Goal: Task Accomplishment & Management: Manage account settings

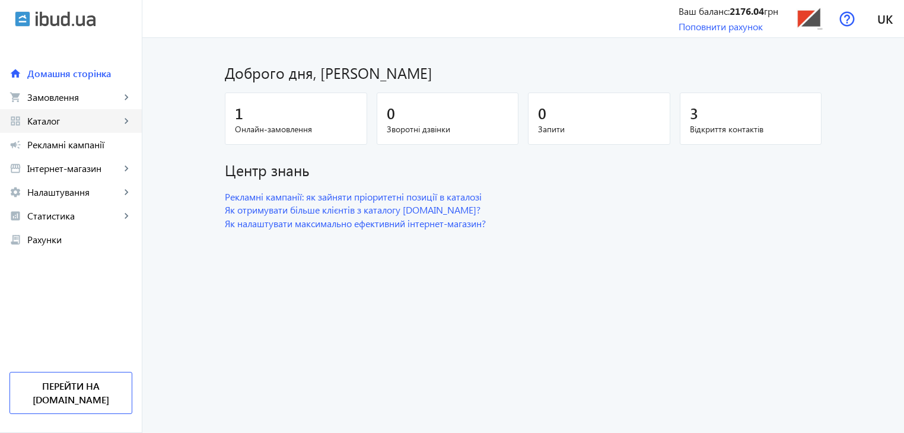
click at [64, 118] on span "Каталог" at bounding box center [73, 121] width 93 height 12
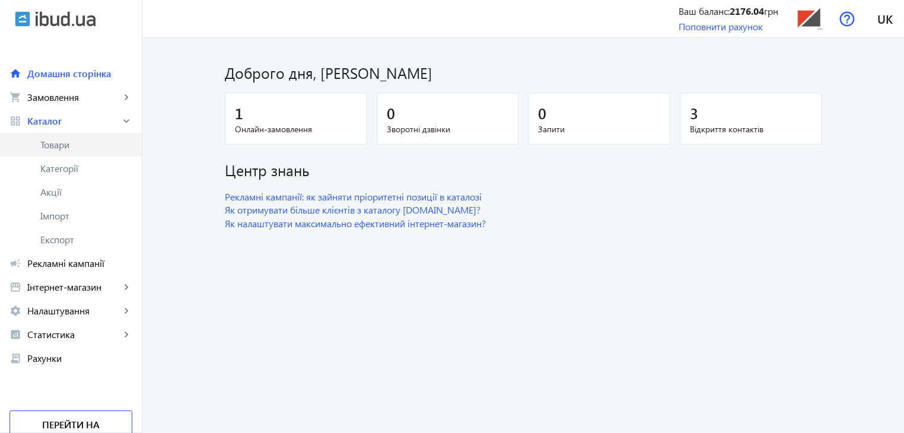
click at [66, 139] on span "Товари" at bounding box center [86, 145] width 92 height 12
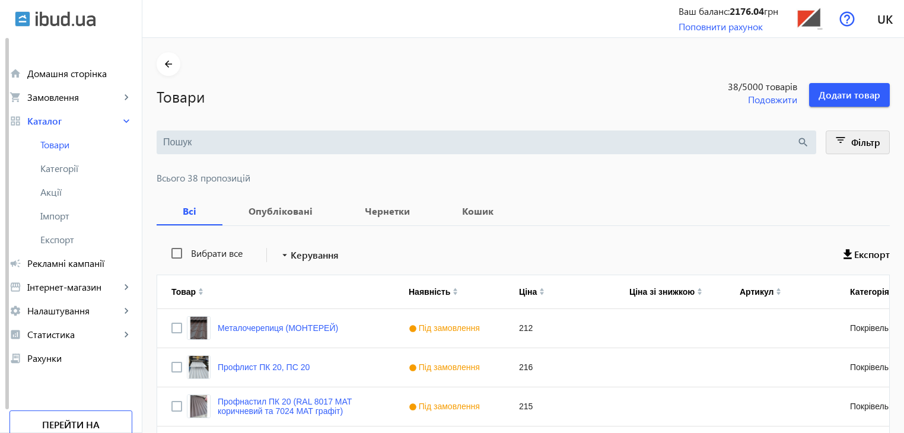
click at [839, 139] on mat-icon "filter_list" at bounding box center [841, 142] width 17 height 17
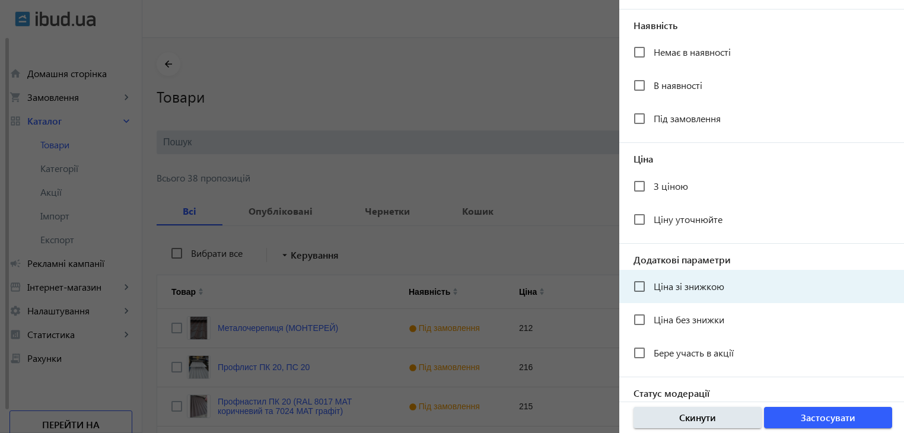
scroll to position [218, 0]
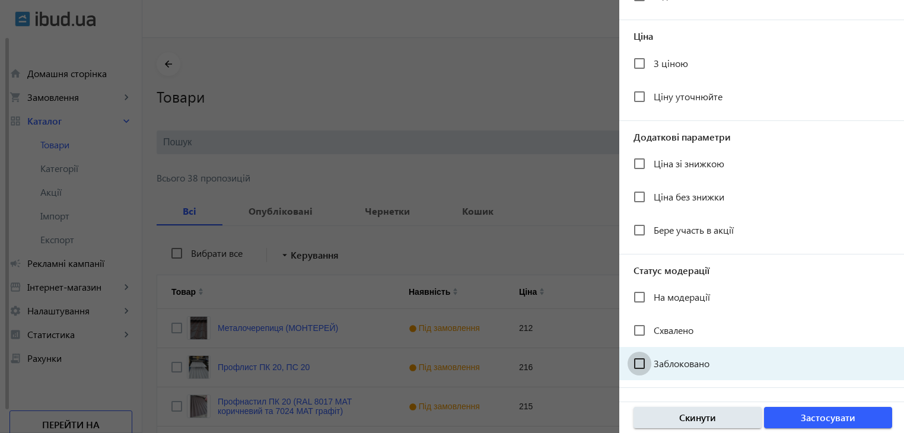
click at [639, 362] on input "Заблоковано" at bounding box center [640, 364] width 24 height 24
checkbox input "true"
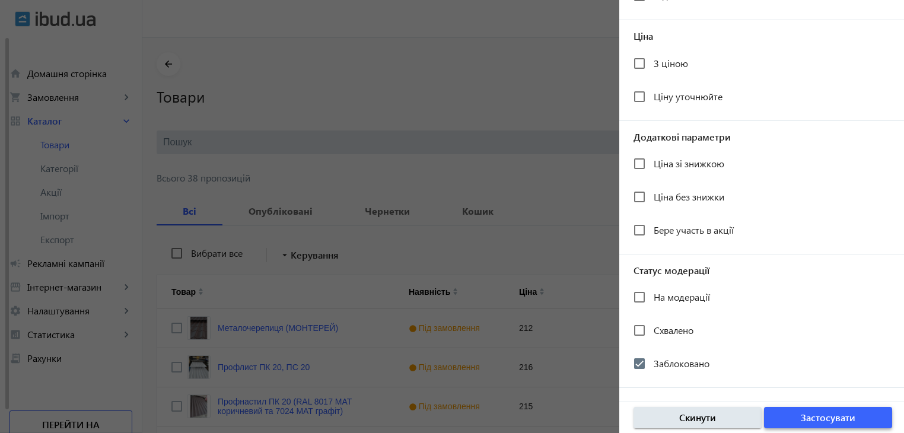
click at [800, 419] on span "button" at bounding box center [828, 417] width 128 height 28
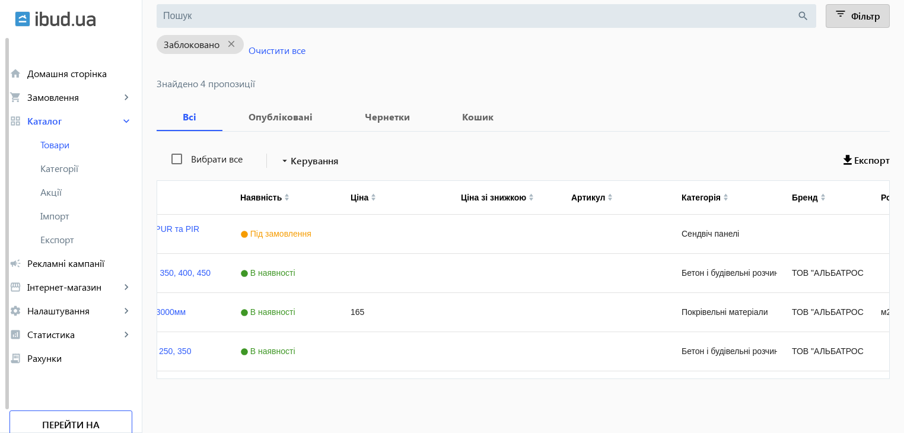
scroll to position [0, 187]
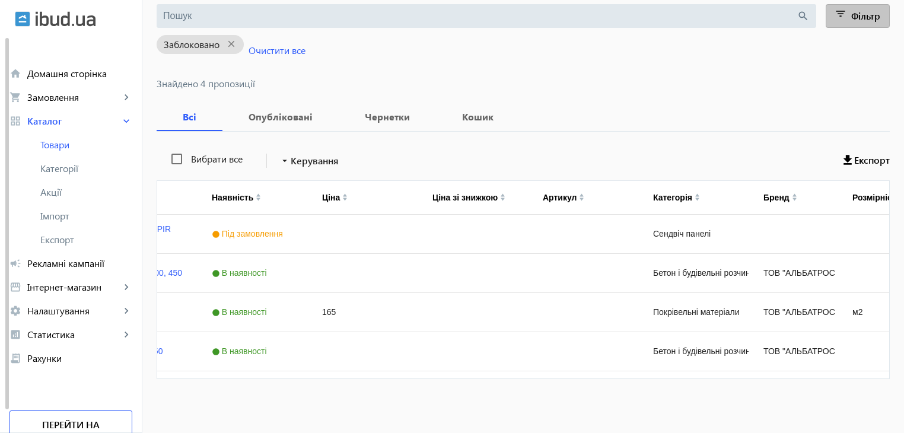
click at [842, 21] on mat-icon "filter_list" at bounding box center [841, 16] width 17 height 17
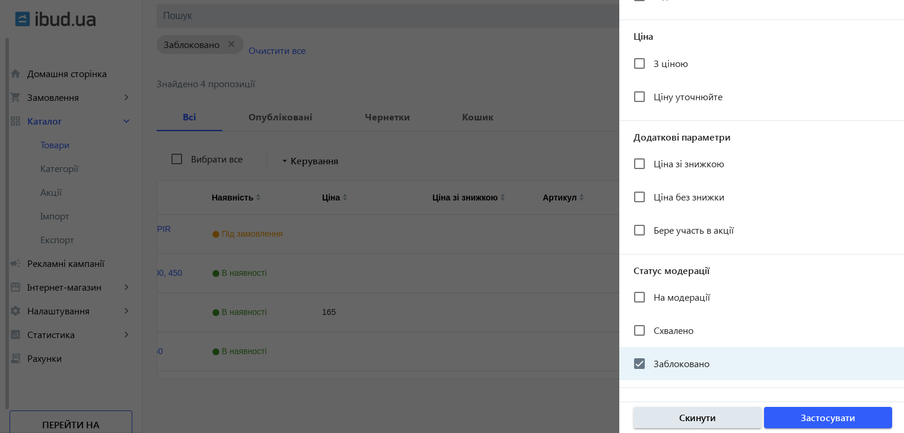
click at [666, 362] on span "Заблоковано" at bounding box center [682, 363] width 56 height 12
click at [641, 359] on input "Заблоковано" at bounding box center [640, 364] width 24 height 24
checkbox input "false"
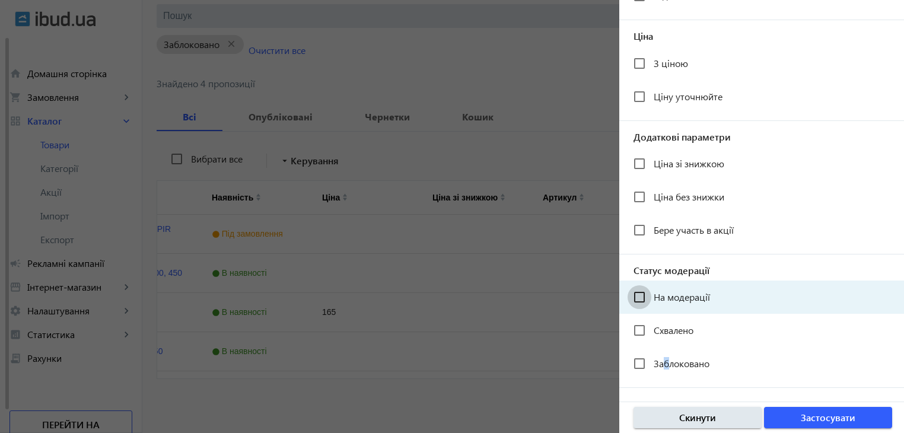
click at [643, 302] on input "На модерації" at bounding box center [640, 297] width 24 height 24
checkbox input "true"
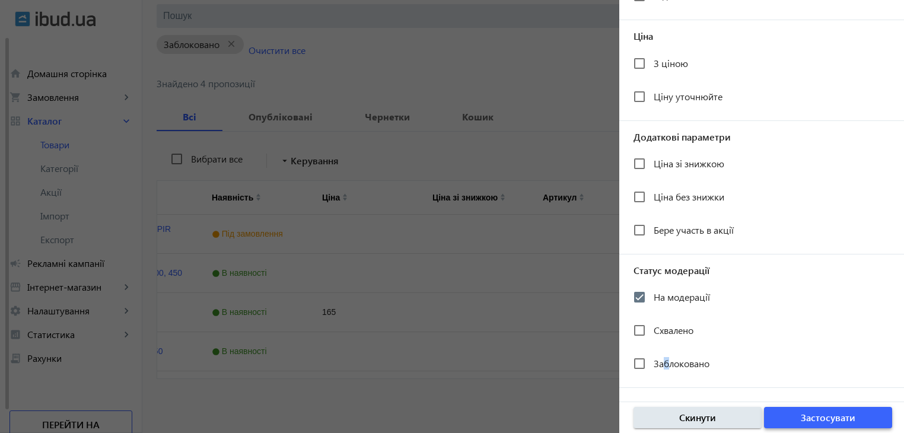
click at [792, 421] on span "button" at bounding box center [828, 417] width 128 height 28
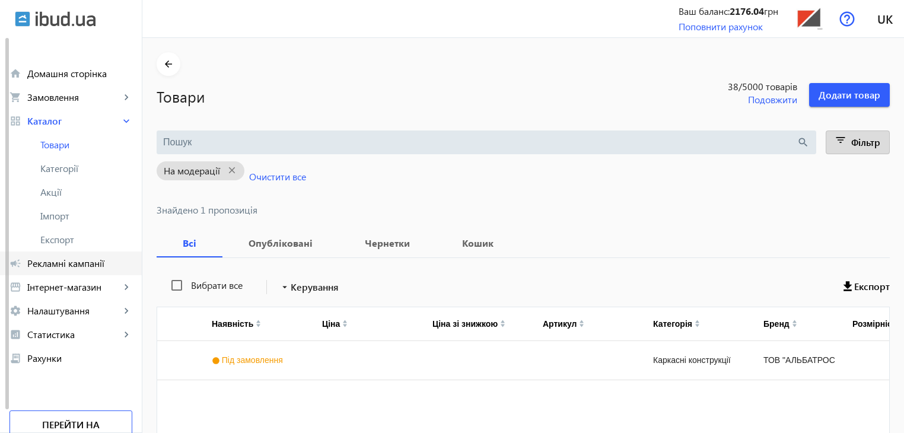
click at [60, 261] on span "Рекламні кампанії" at bounding box center [79, 263] width 105 height 12
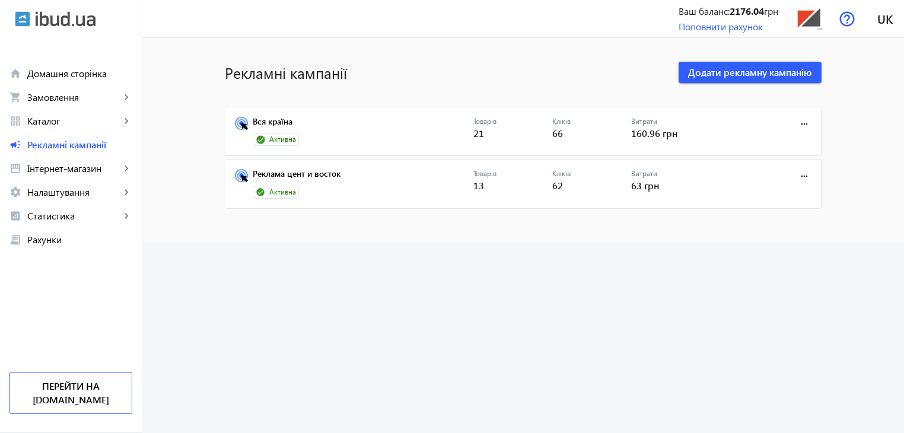
click at [269, 141] on span "Активна" at bounding box center [282, 140] width 27 height 10
click at [280, 122] on link "Вся країна" at bounding box center [363, 125] width 221 height 17
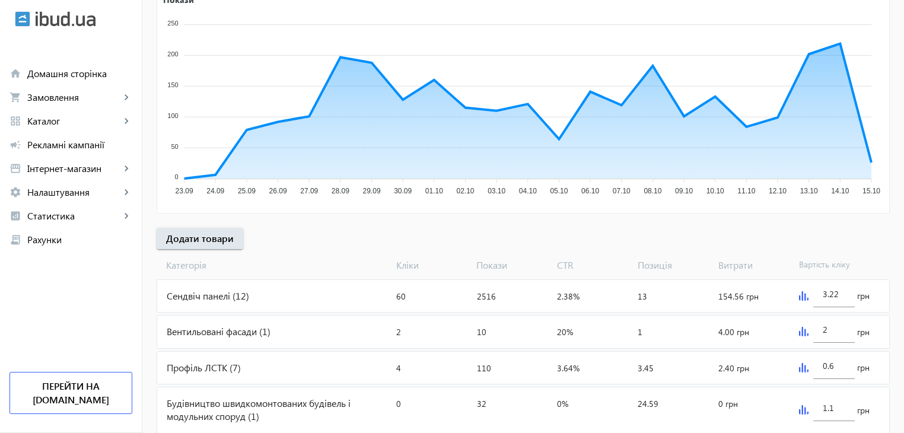
scroll to position [260, 0]
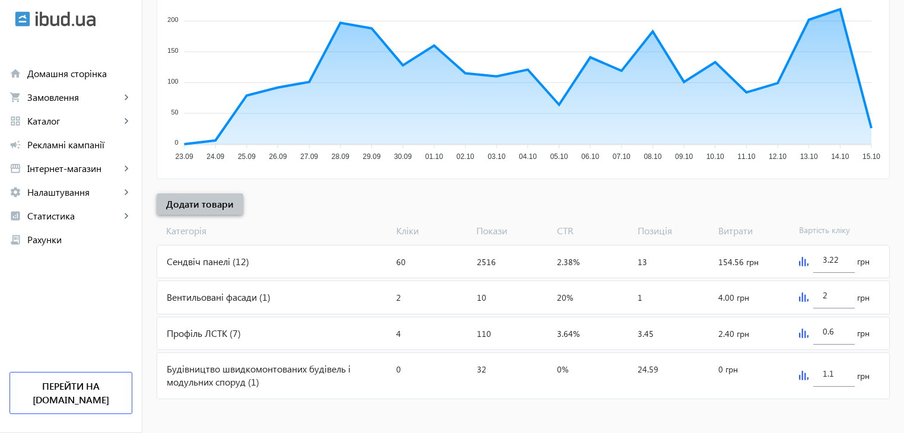
click at [220, 202] on span "Додати товари" at bounding box center [200, 204] width 68 height 13
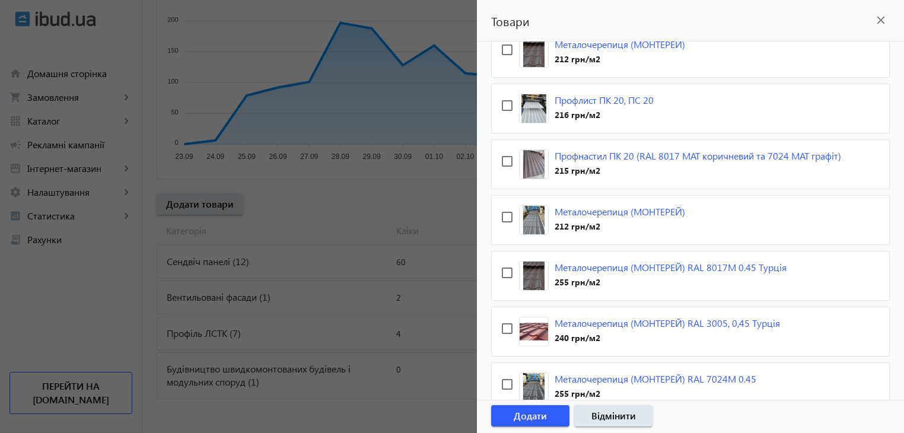
scroll to position [0, 0]
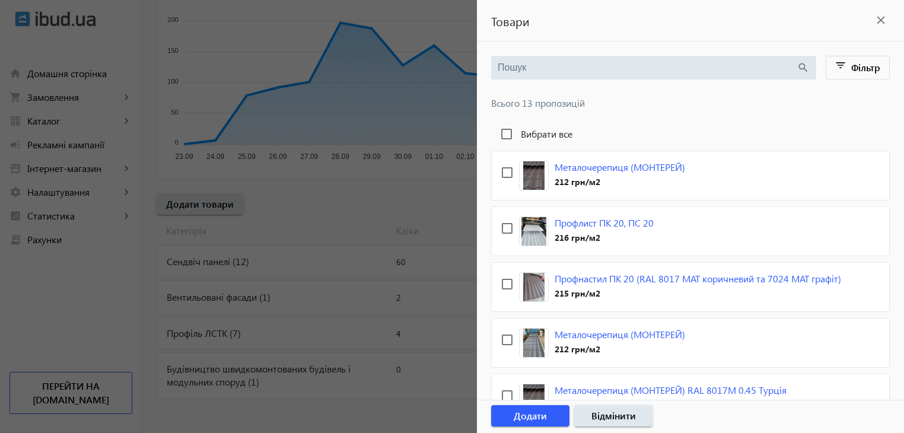
click at [361, 214] on div at bounding box center [452, 216] width 904 height 433
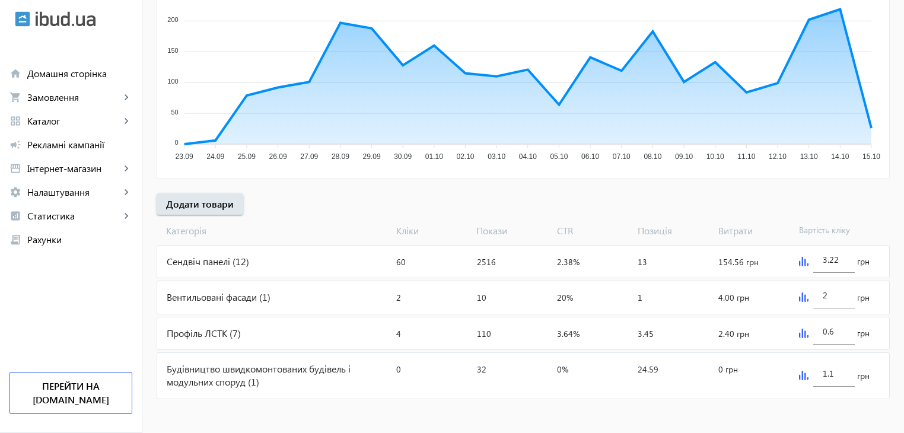
click at [225, 298] on div "Вентильовані фасади (1)" at bounding box center [274, 297] width 234 height 32
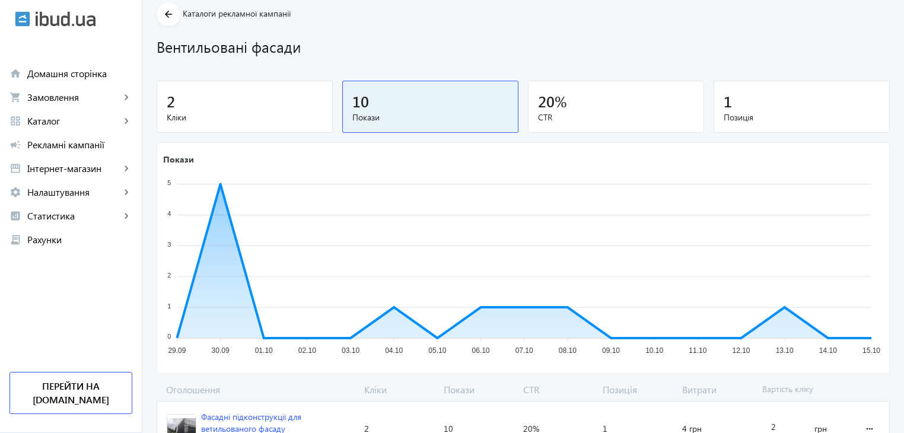
scroll to position [110, 0]
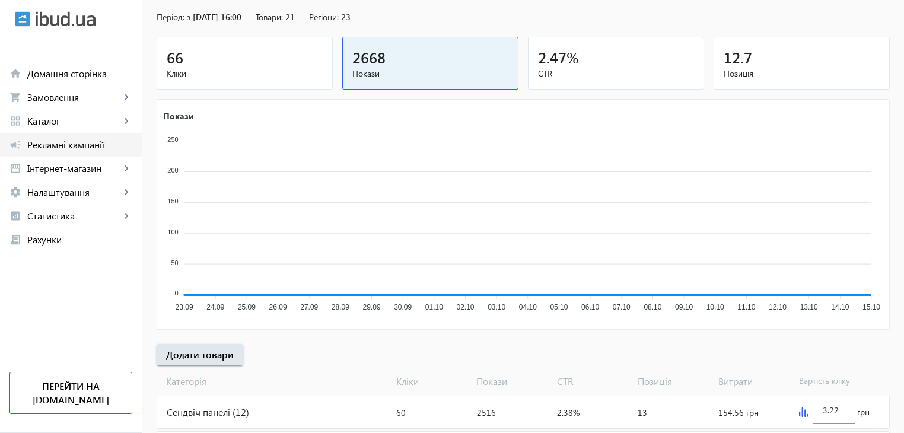
scroll to position [260, 0]
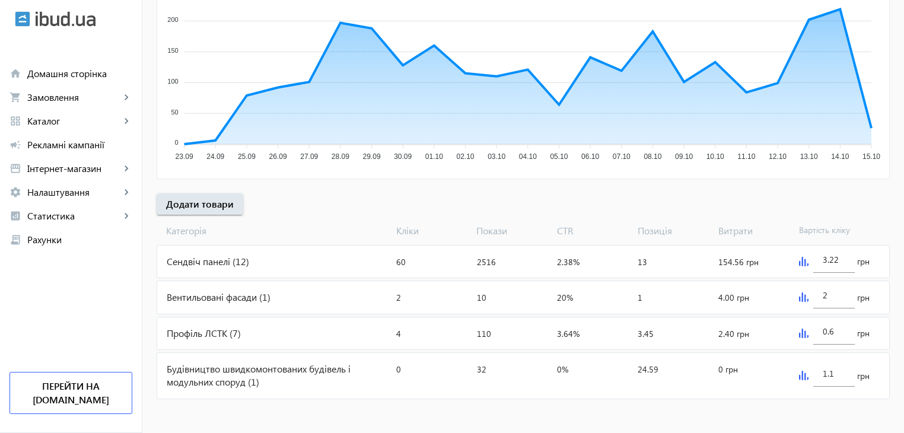
click at [212, 332] on div "Профіль ЛСТК (7)" at bounding box center [274, 333] width 234 height 32
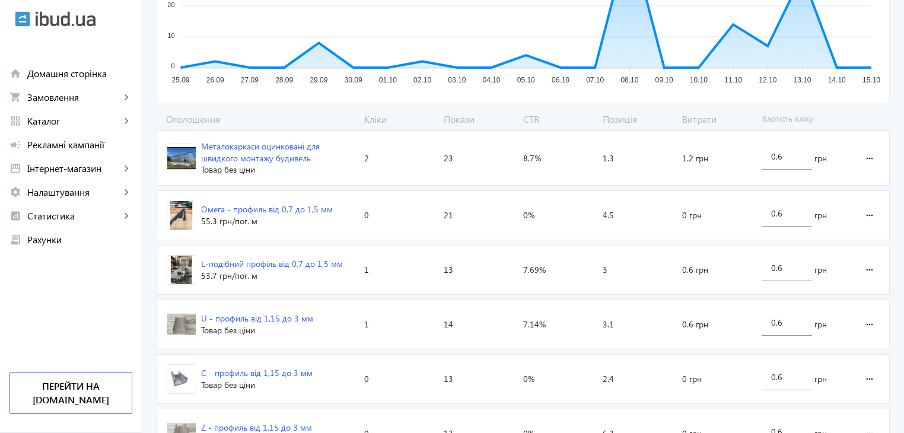
scroll to position [436, 0]
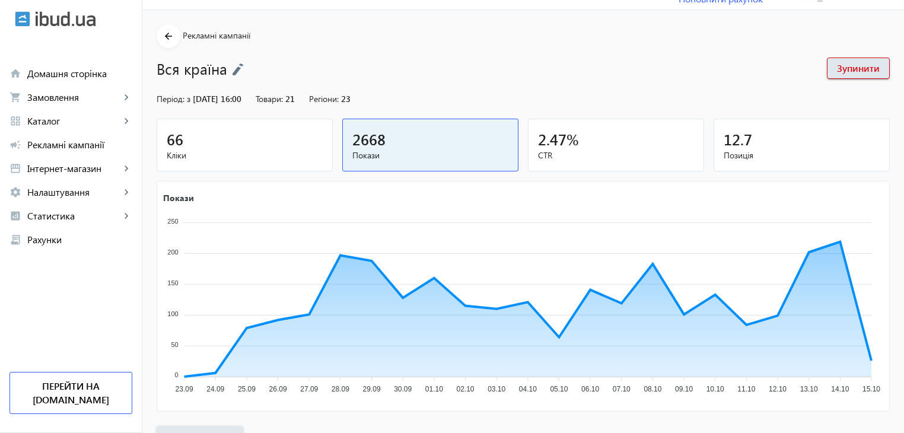
scroll to position [23, 0]
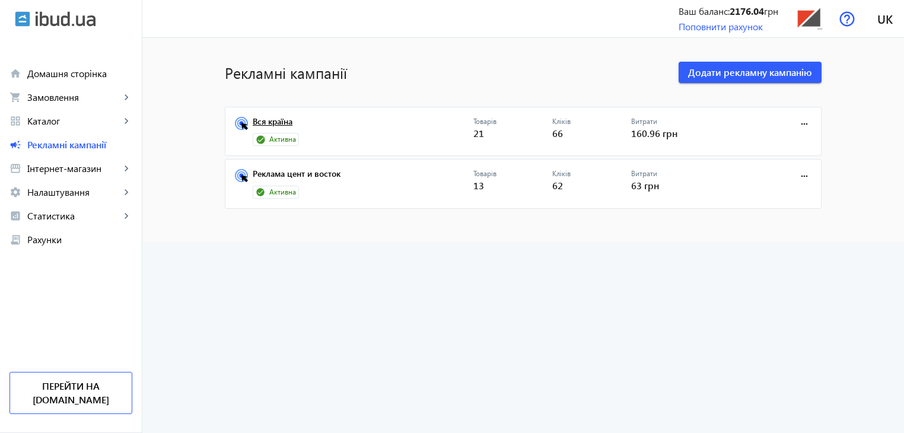
click at [278, 124] on link "Вся країна" at bounding box center [363, 125] width 221 height 17
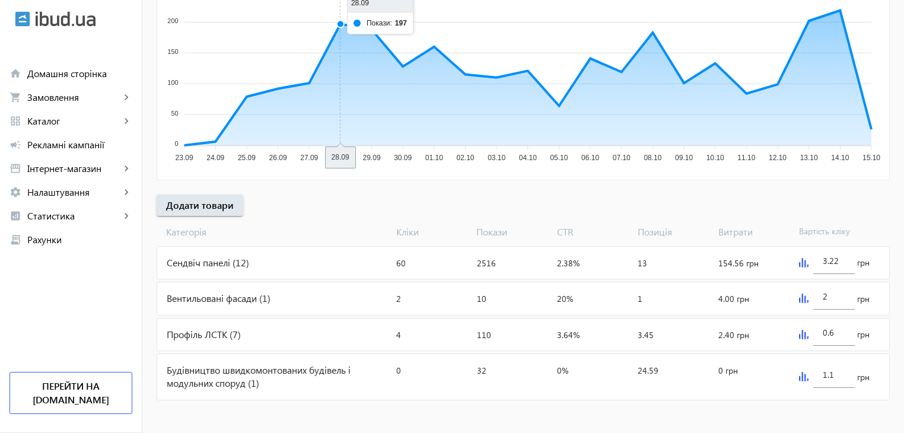
scroll to position [260, 0]
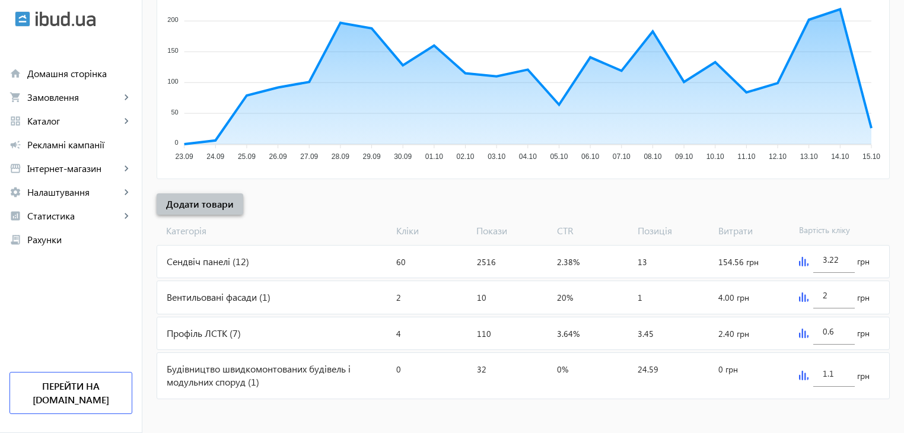
click at [211, 200] on span "Додати товари" at bounding box center [200, 204] width 68 height 13
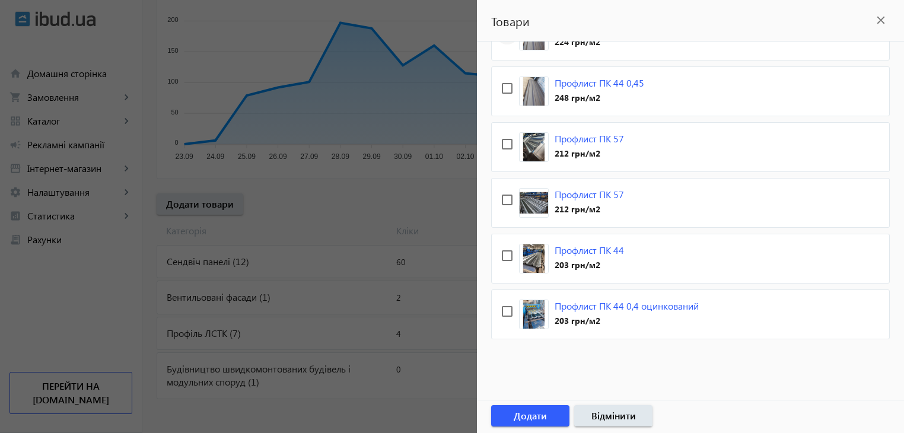
scroll to position [538, 0]
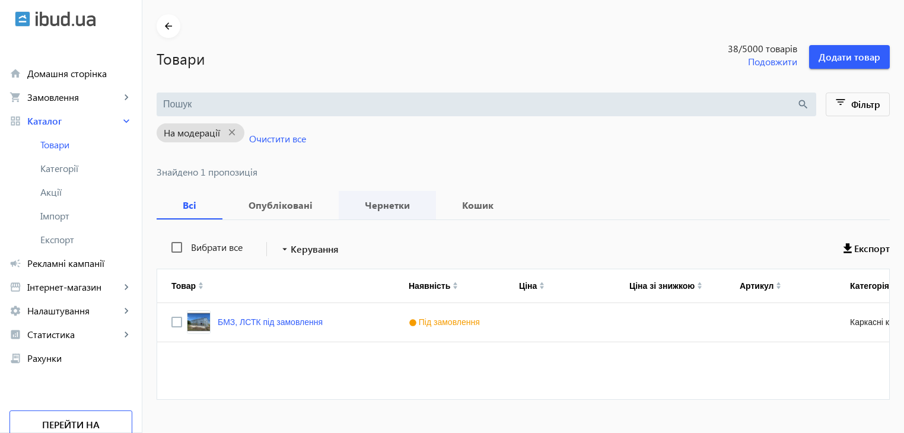
scroll to position [59, 0]
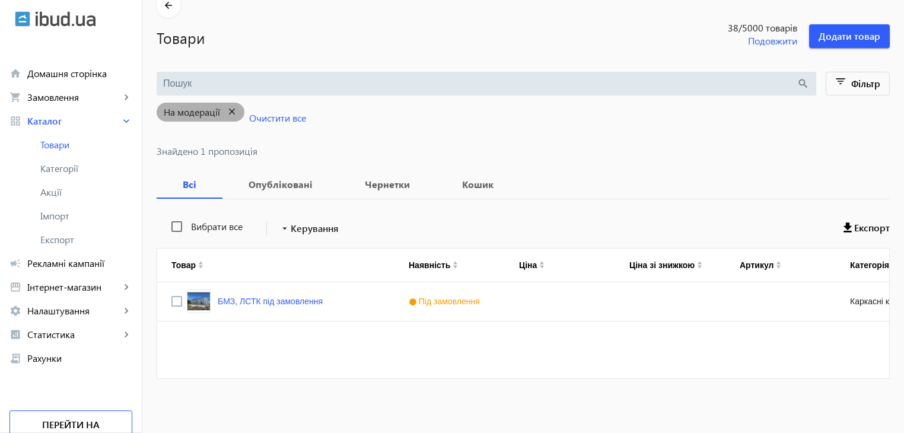
click at [227, 111] on mat-icon "close" at bounding box center [232, 111] width 24 height 15
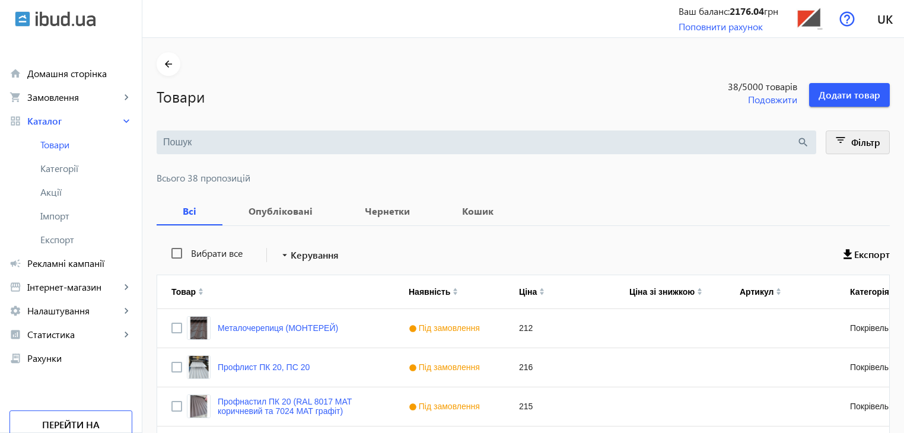
click at [842, 141] on mat-icon "filter_list" at bounding box center [841, 142] width 17 height 17
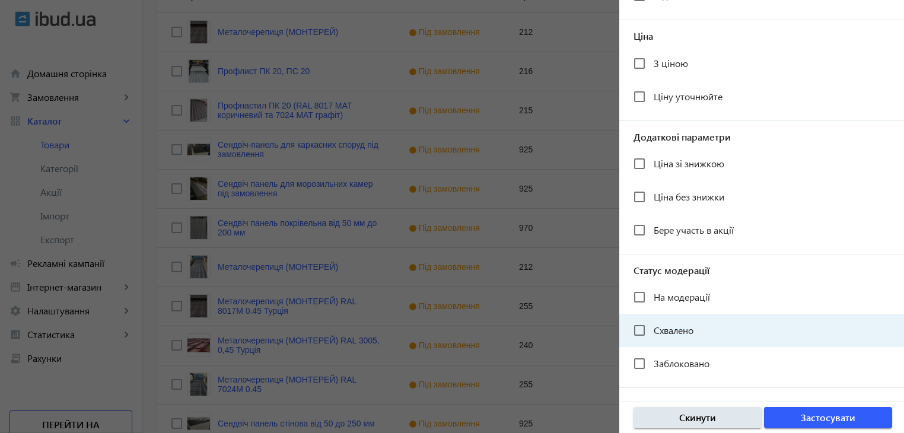
scroll to position [297, 0]
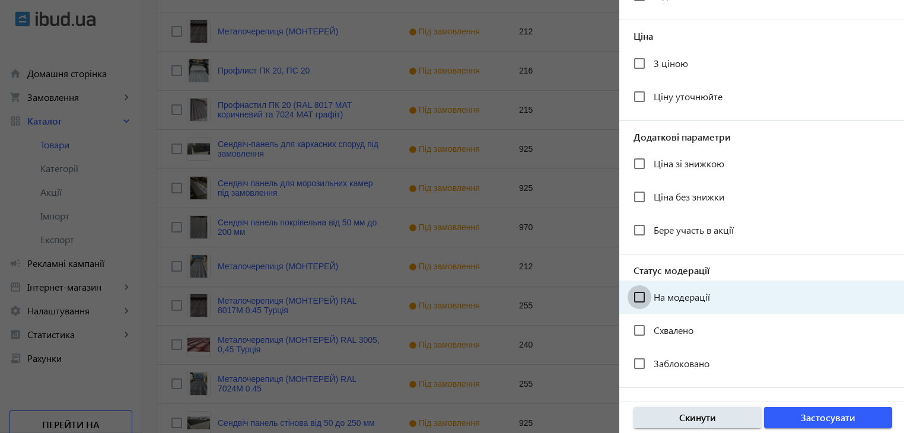
click at [638, 296] on input "На модерації" at bounding box center [640, 297] width 24 height 24
checkbox input "true"
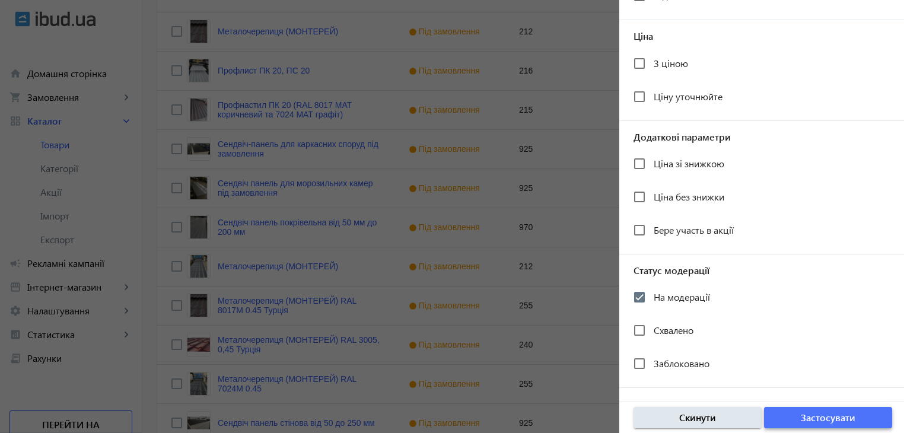
click at [796, 413] on span "button" at bounding box center [828, 417] width 128 height 28
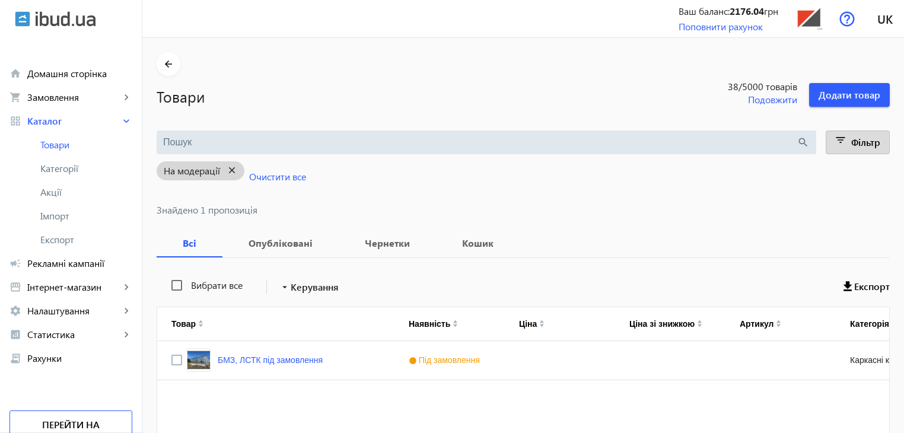
click at [225, 167] on mat-icon "close" at bounding box center [232, 170] width 24 height 15
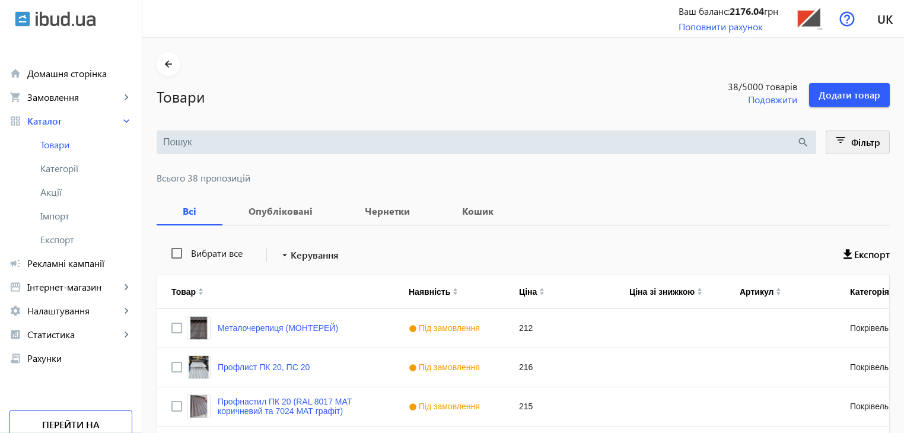
click at [845, 144] on mat-icon "filter_list" at bounding box center [841, 142] width 17 height 17
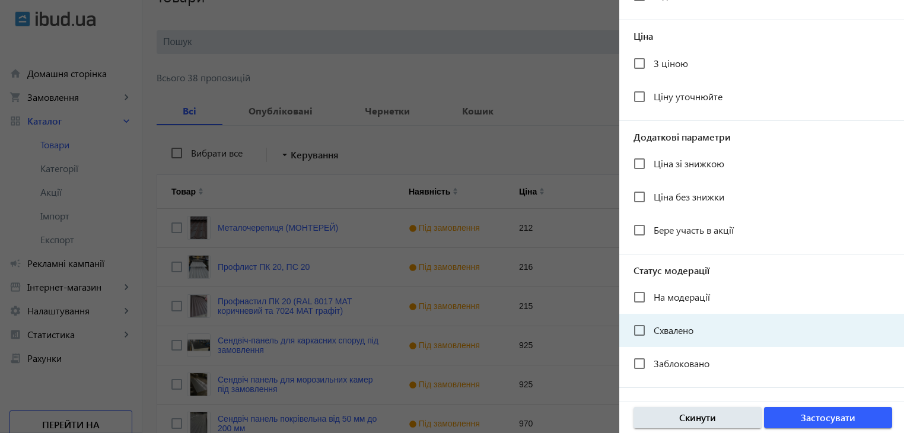
scroll to position [119, 0]
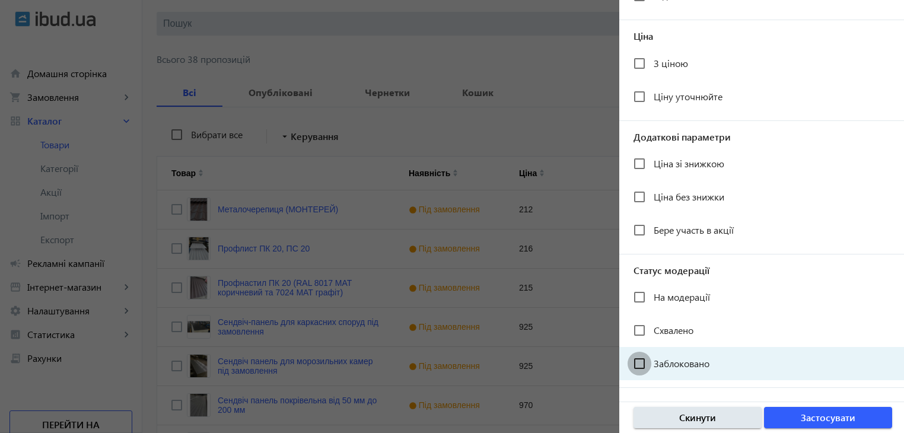
click at [638, 361] on input "Заблоковано" at bounding box center [640, 364] width 24 height 24
checkbox input "true"
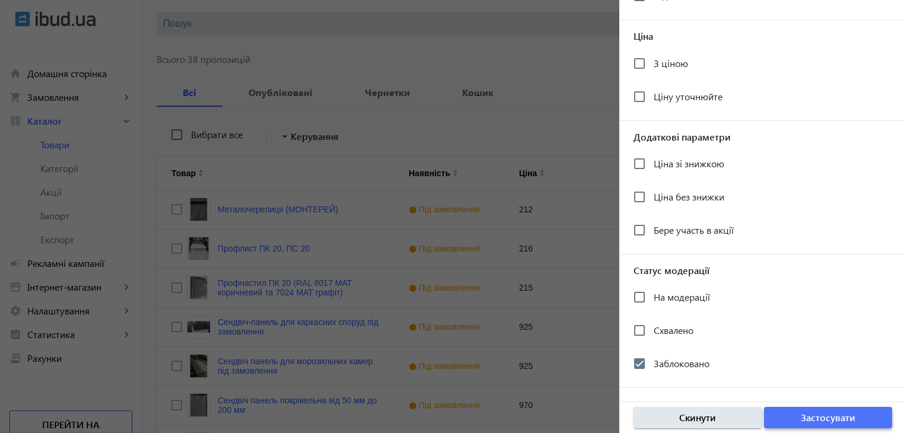
click at [802, 413] on span "Застосувати" at bounding box center [828, 417] width 55 height 13
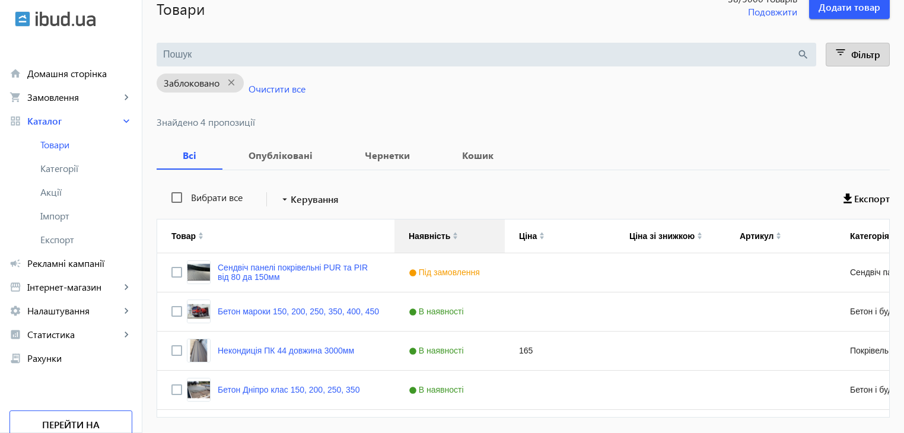
scroll to position [67, 0]
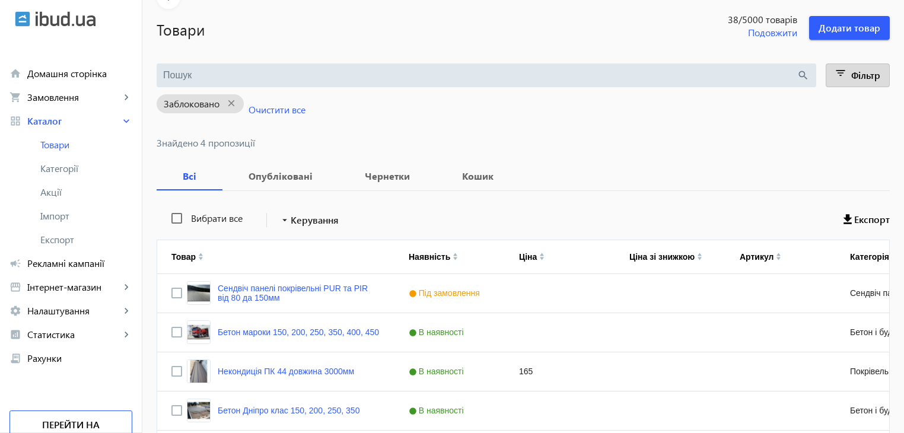
click at [845, 74] on mat-icon "filter_list" at bounding box center [841, 75] width 17 height 17
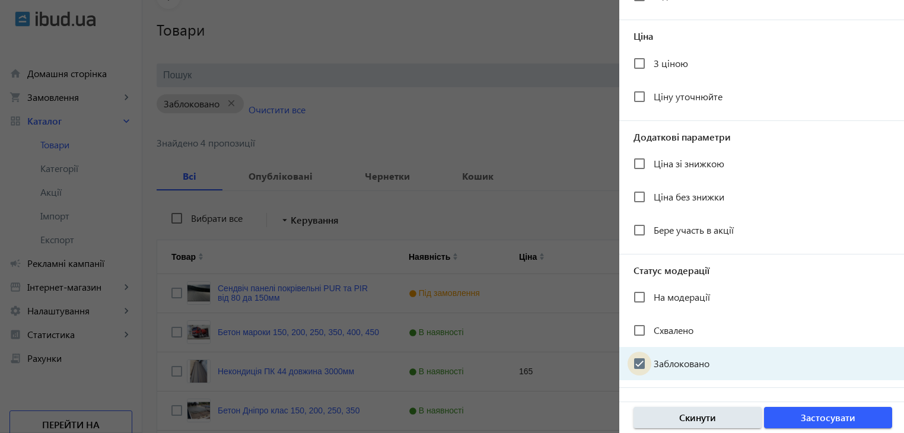
click at [638, 361] on input "Заблоковано" at bounding box center [640, 364] width 24 height 24
checkbox input "false"
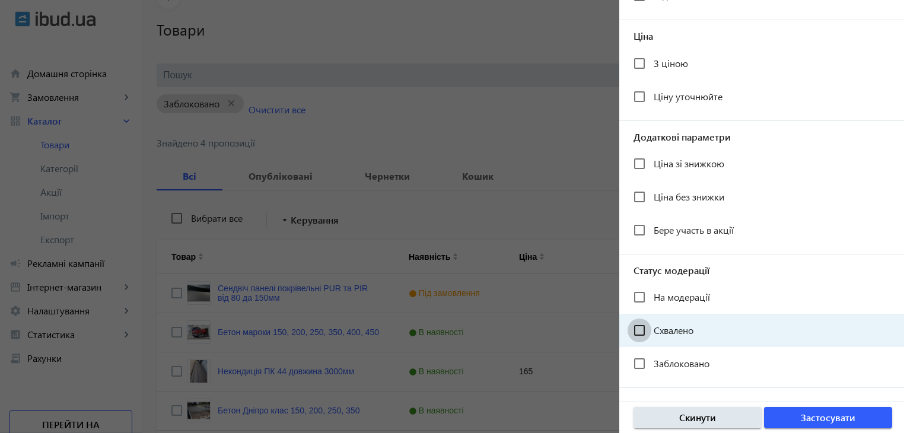
click at [641, 329] on input "Схвалено" at bounding box center [640, 331] width 24 height 24
checkbox input "true"
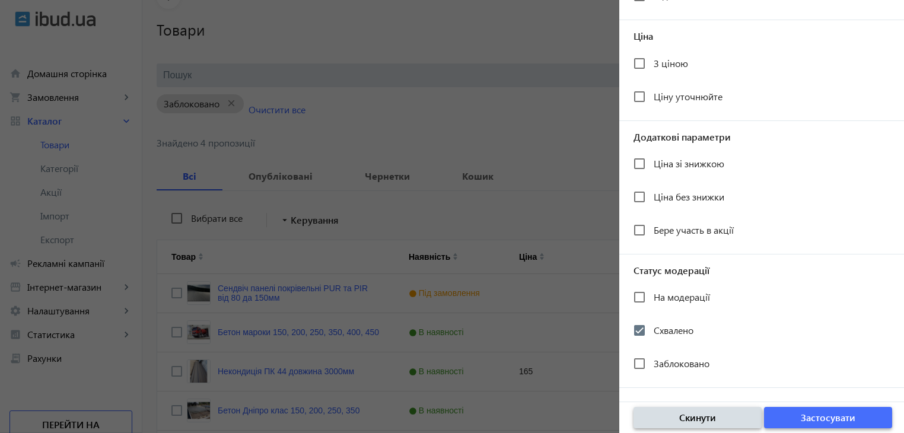
click at [792, 415] on span "button" at bounding box center [828, 417] width 128 height 28
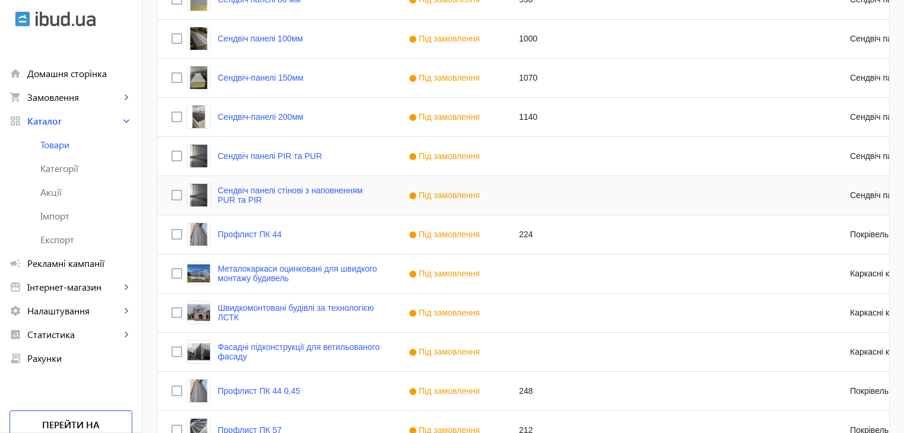
scroll to position [1195, 0]
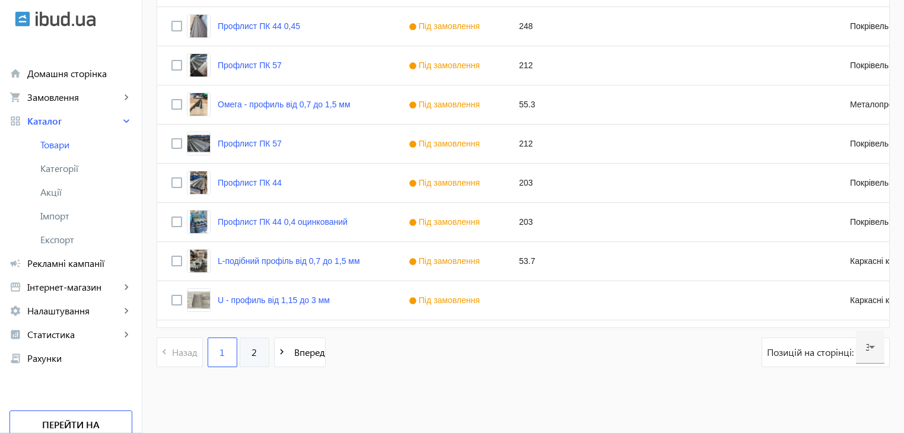
click at [250, 353] on link "2" at bounding box center [255, 353] width 30 height 30
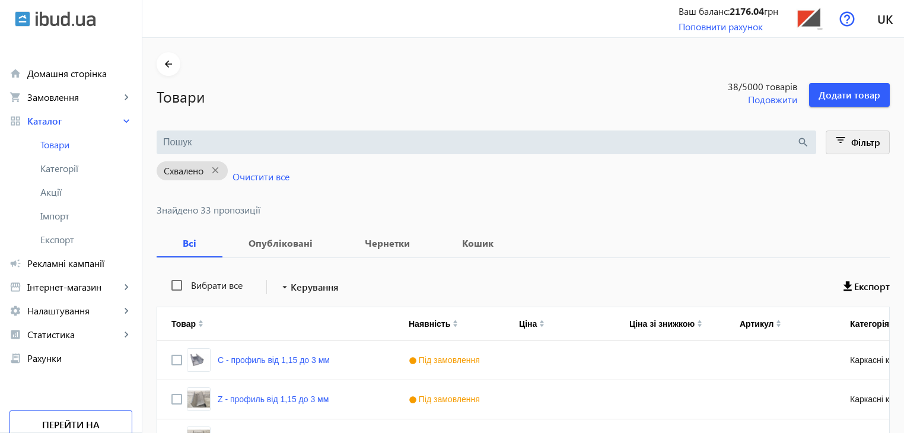
click at [840, 138] on mat-icon "filter_list" at bounding box center [841, 142] width 17 height 17
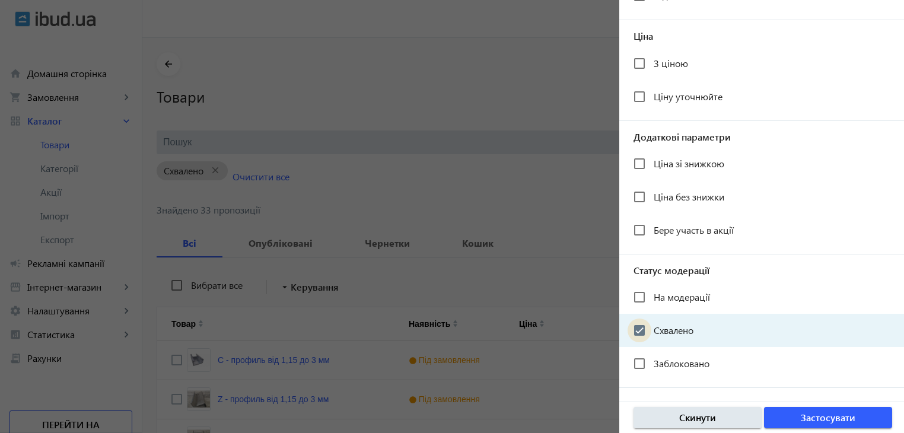
click at [641, 326] on input "Схвалено" at bounding box center [640, 331] width 24 height 24
checkbox input "false"
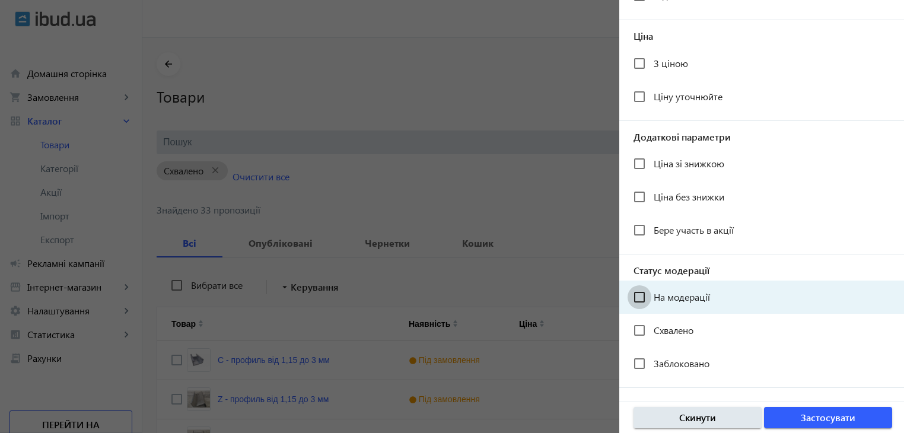
click at [642, 302] on input "На модерації" at bounding box center [640, 297] width 24 height 24
checkbox input "true"
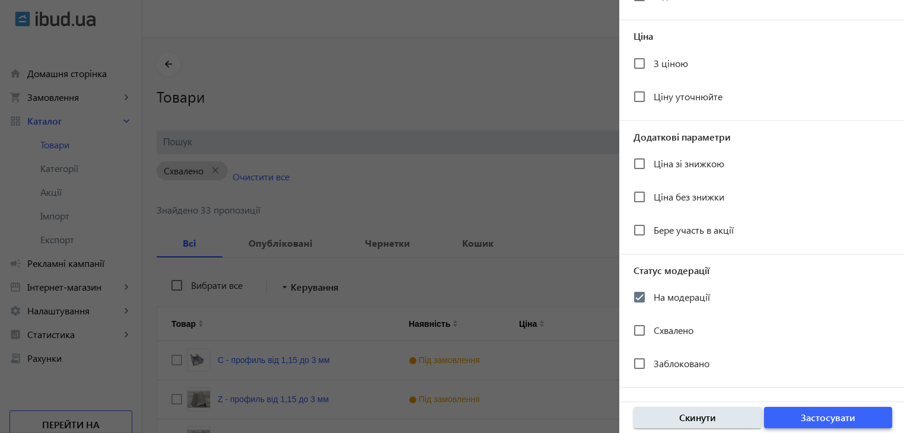
click at [791, 409] on span "button" at bounding box center [828, 417] width 128 height 28
